Goal: Information Seeking & Learning: Learn about a topic

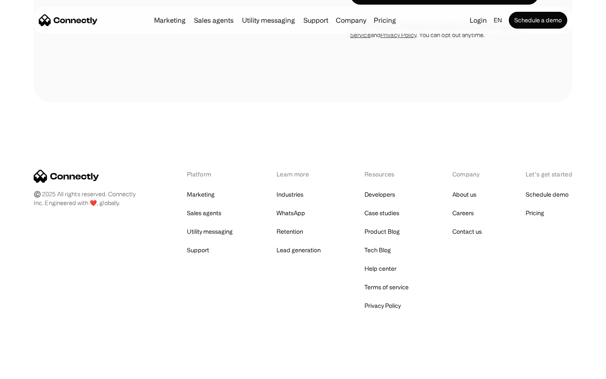
scroll to position [710, 0]
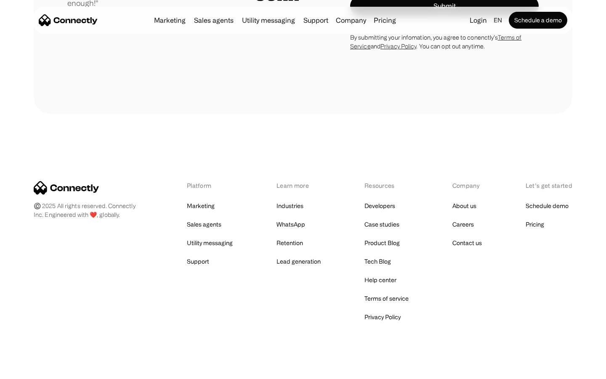
scroll to position [2343, 0]
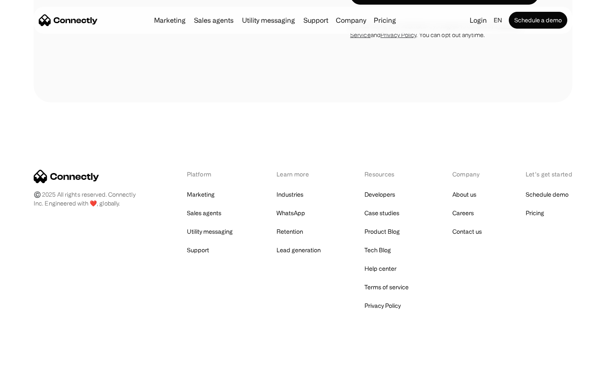
scroll to position [2569, 0]
